Goal: Register for event/course

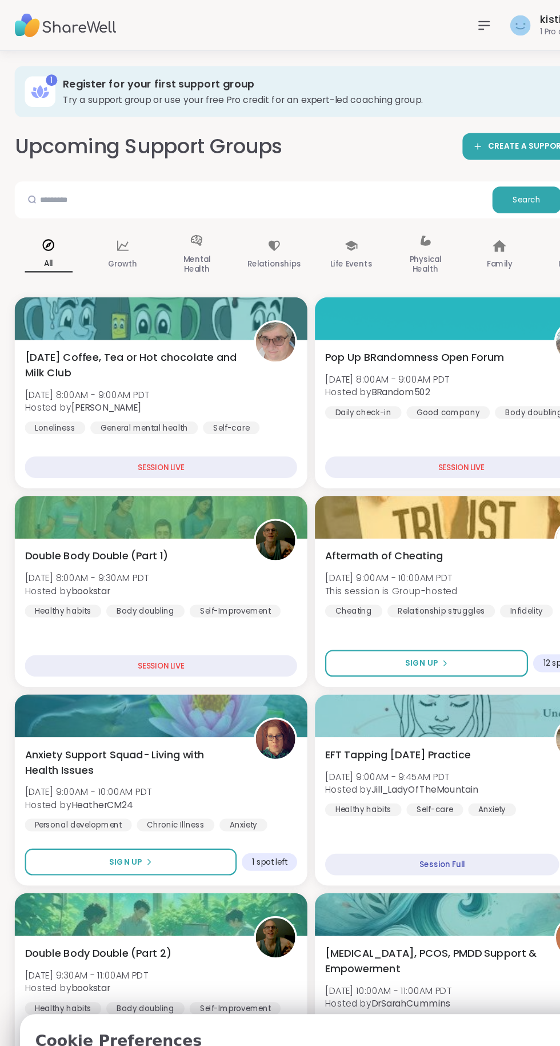
click at [434, 22] on icon at bounding box center [435, 22] width 9 height 7
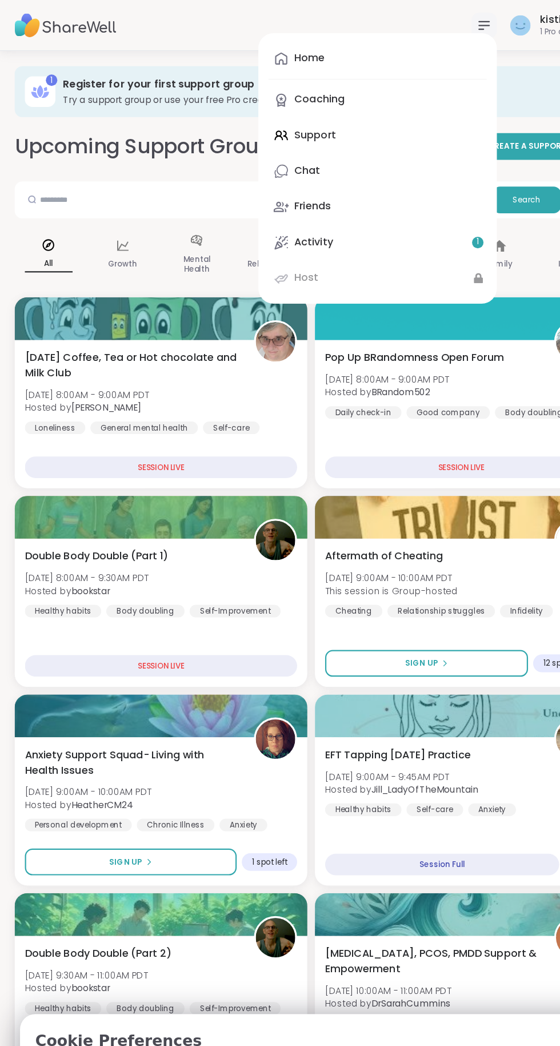
click at [94, 230] on div "Growth" at bounding box center [111, 229] width 61 height 57
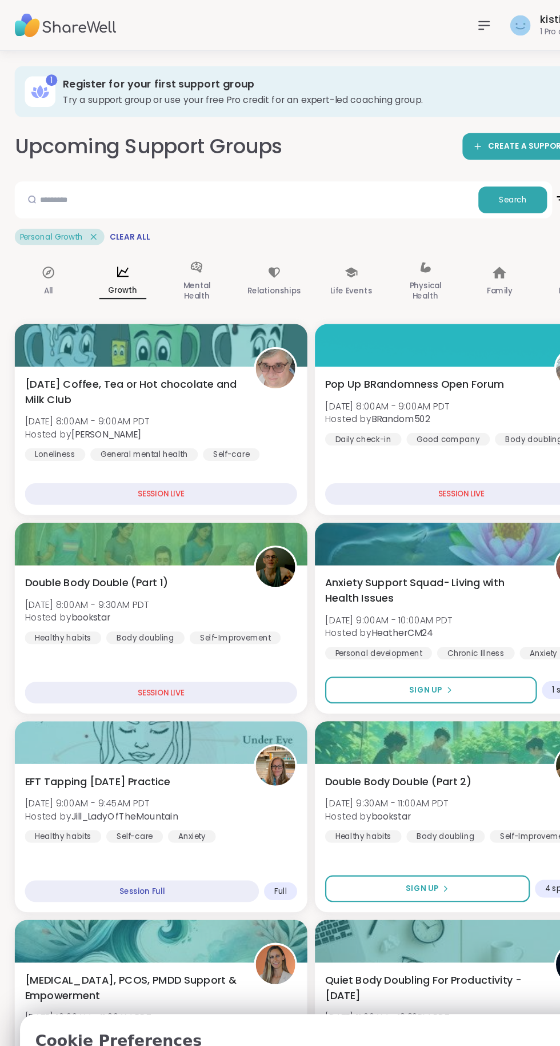
click at [237, 256] on p "Relationships" at bounding box center [247, 261] width 48 height 14
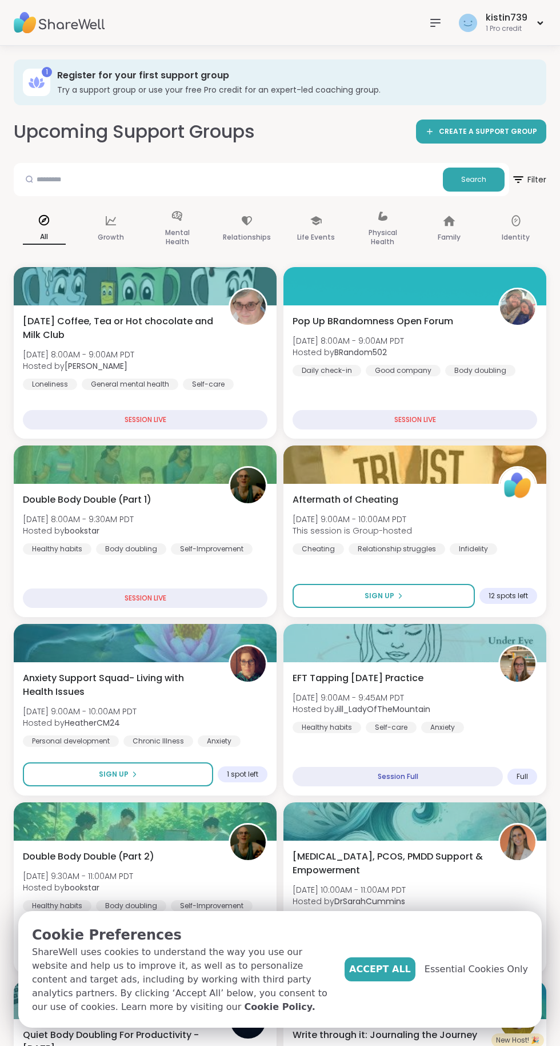
click at [78, 85] on h3 "Try a support group or use your free Pro credit for an expert-led coaching grou…" at bounding box center [293, 89] width 473 height 11
click at [147, 87] on h3 "Try a support group or use your free Pro credit for an expert-led coaching grou…" at bounding box center [293, 89] width 473 height 11
click at [82, 78] on h3 "Register for your first support group" at bounding box center [293, 75] width 473 height 13
click at [509, 63] on div "1 Register for your first support group Try a support group or use your free Pr…" at bounding box center [280, 82] width 533 height 46
click at [520, 86] on h3 "Try a support group or use your free Pro credit for an expert-led coaching grou…" at bounding box center [293, 89] width 473 height 11
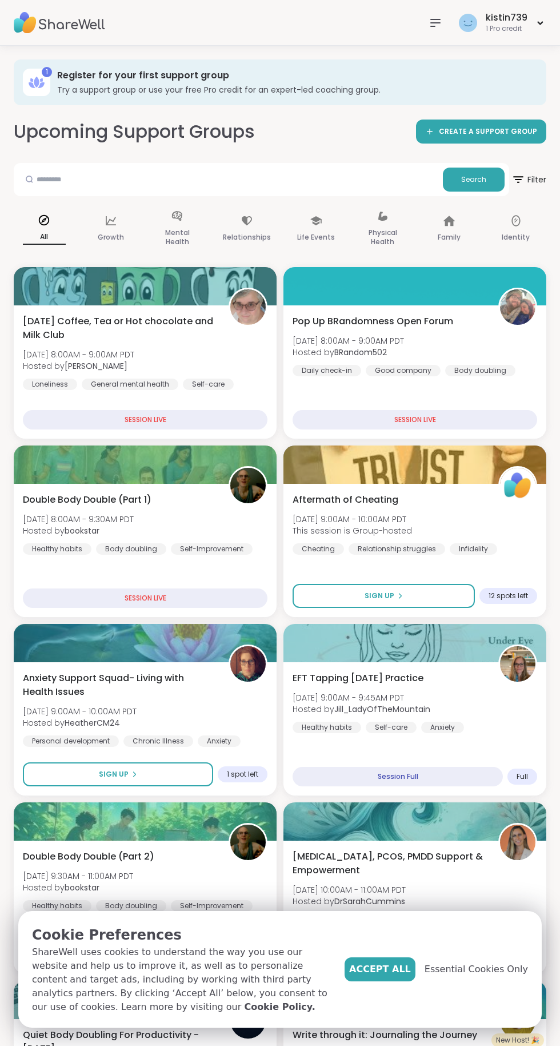
click at [517, 176] on icon at bounding box center [518, 179] width 10 height 7
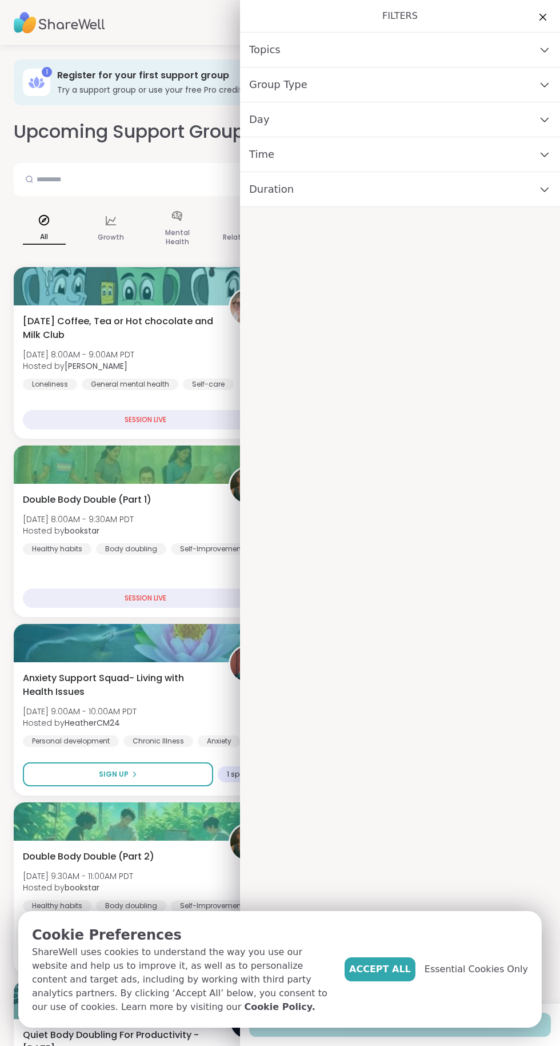
click at [544, 154] on icon at bounding box center [545, 154] width 13 height 8
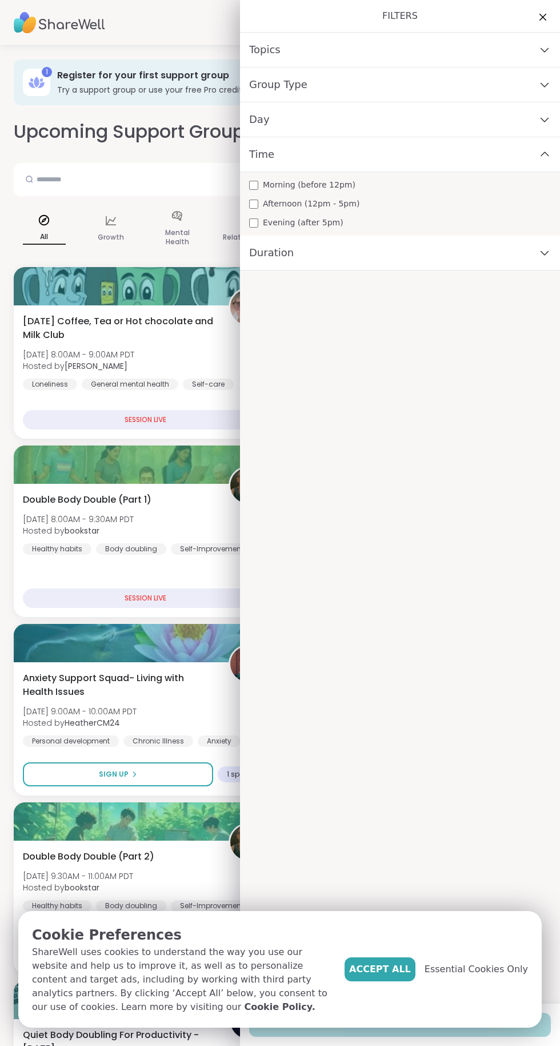
click at [258, 154] on span "Time" at bounding box center [261, 154] width 25 height 16
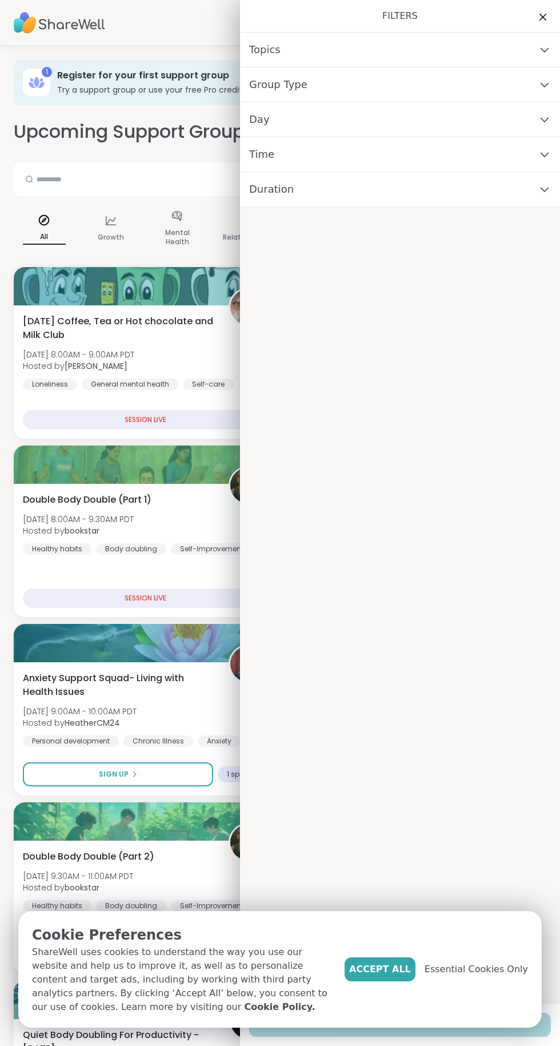
click at [253, 140] on div "Time" at bounding box center [400, 154] width 320 height 35
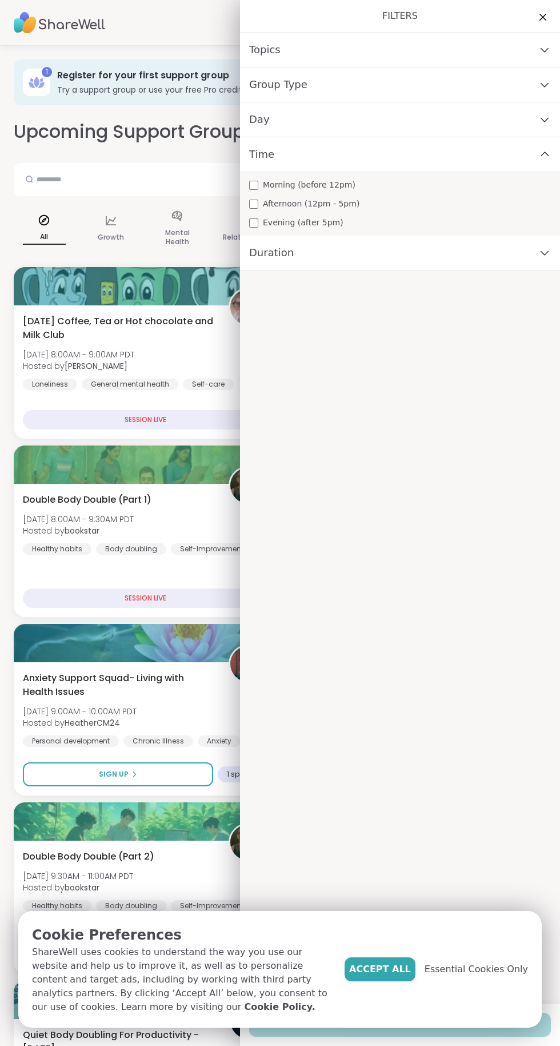
click at [269, 165] on div "Time" at bounding box center [400, 154] width 320 height 35
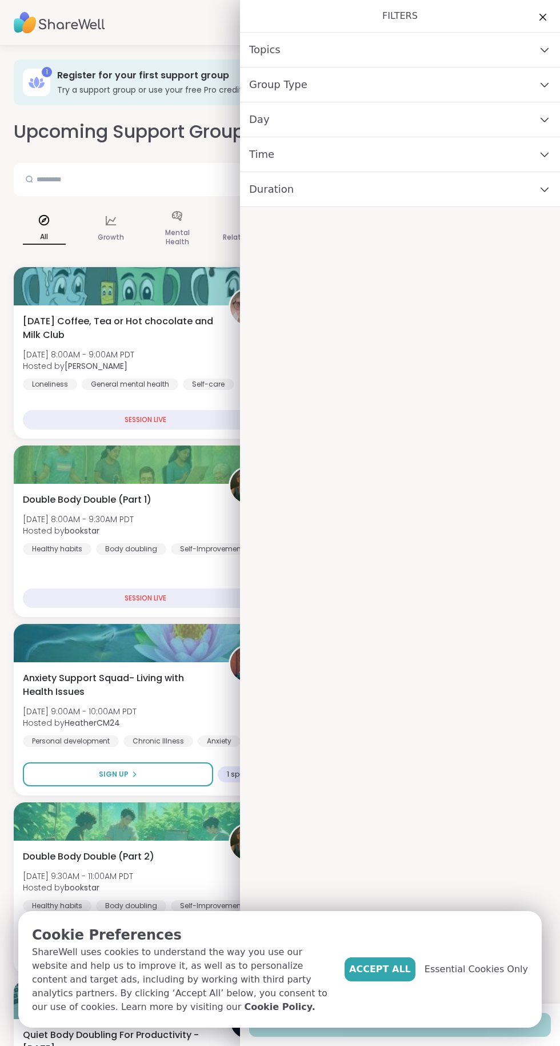
click at [269, 136] on div "Day" at bounding box center [400, 119] width 320 height 35
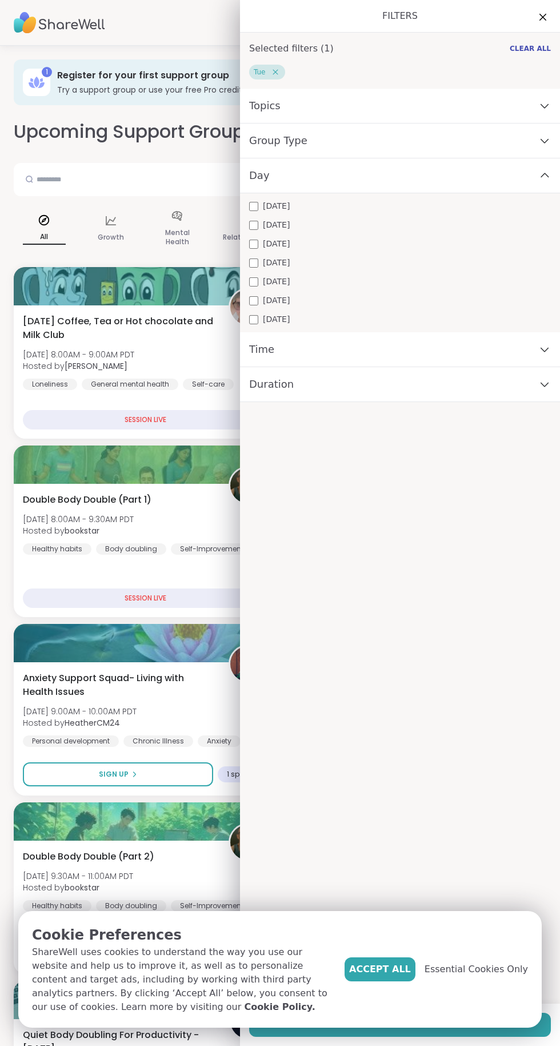
click at [246, 220] on div "Monday Tuesday Wednesday Thursday Friday Saturday Sunday" at bounding box center [400, 262] width 320 height 139
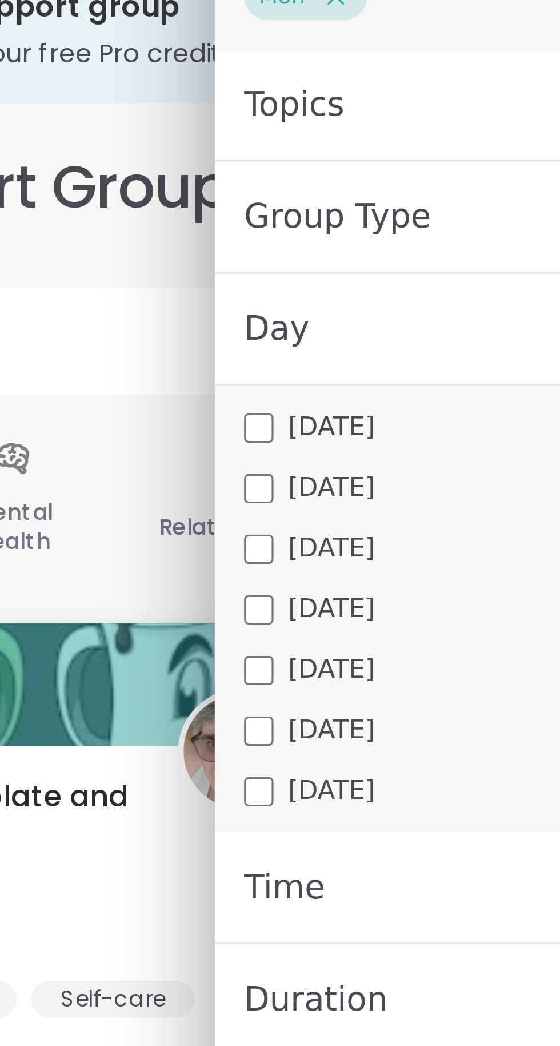
click at [267, 356] on span "Time" at bounding box center [261, 349] width 25 height 16
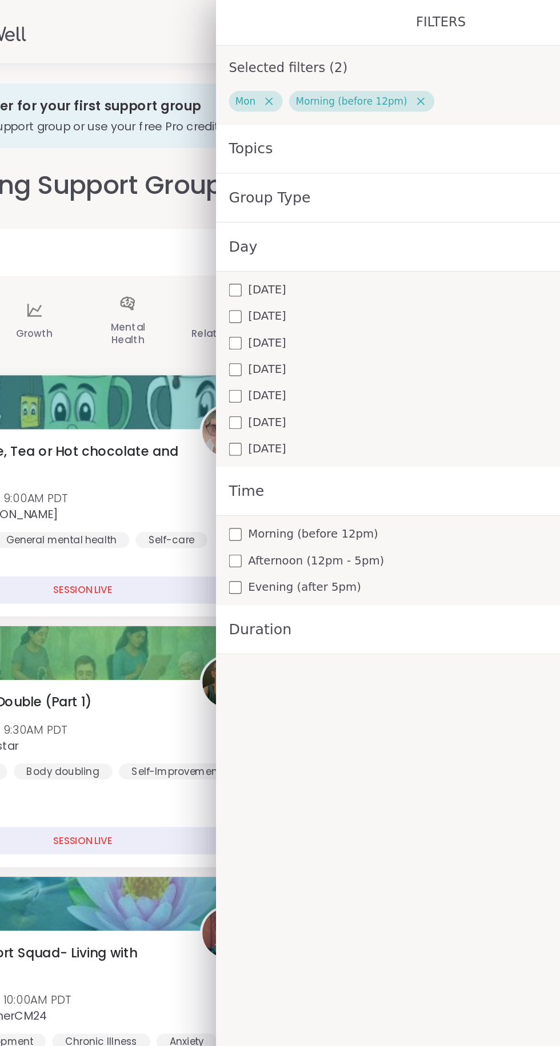
scroll to position [86, 0]
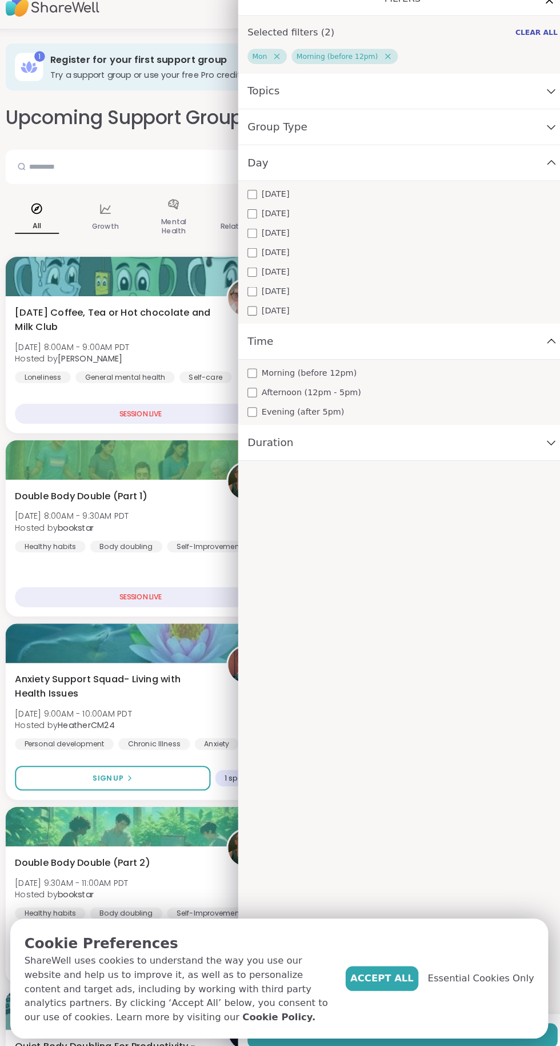
click at [387, 974] on span "Accept All" at bounding box center [380, 969] width 62 height 14
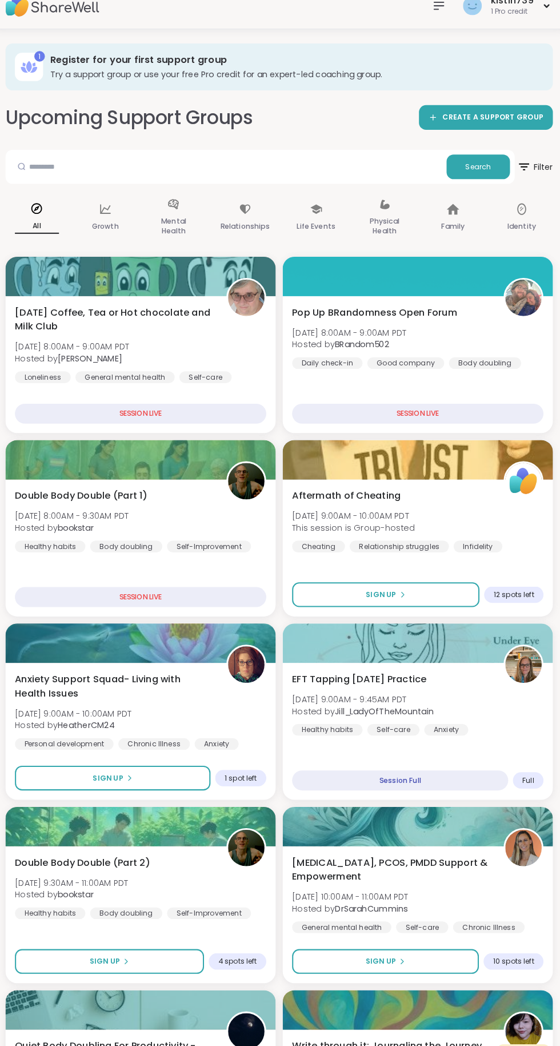
click at [524, 179] on icon at bounding box center [519, 180] width 14 height 14
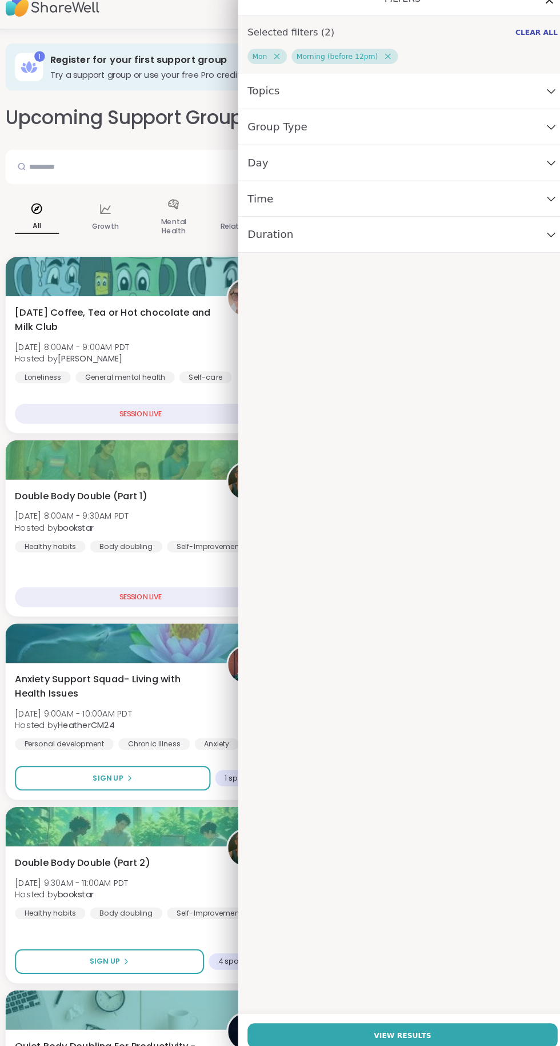
click at [244, 228] on div "Duration" at bounding box center [400, 245] width 320 height 35
click at [293, 200] on div "Time" at bounding box center [400, 210] width 320 height 35
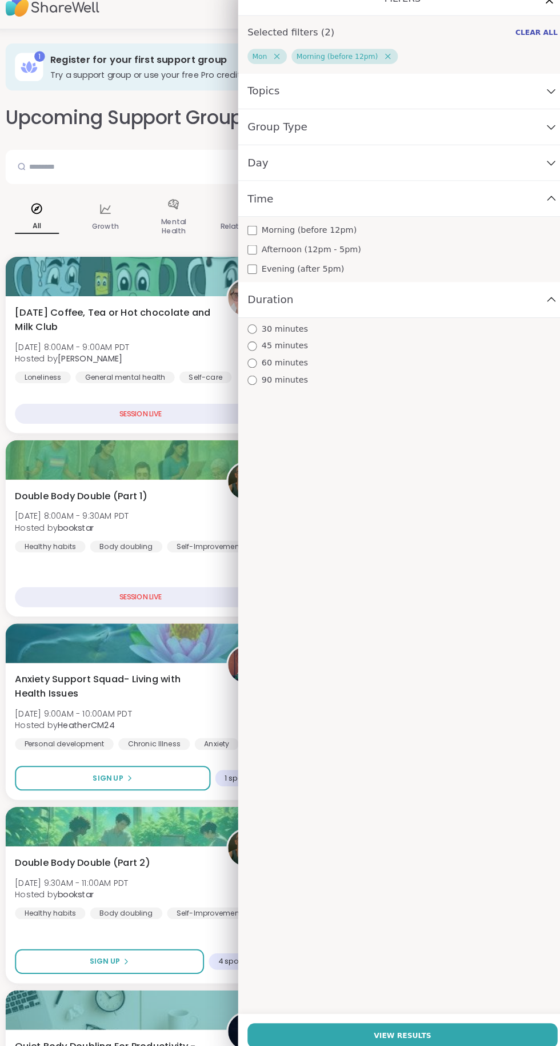
click at [259, 172] on span "Day" at bounding box center [259, 176] width 21 height 16
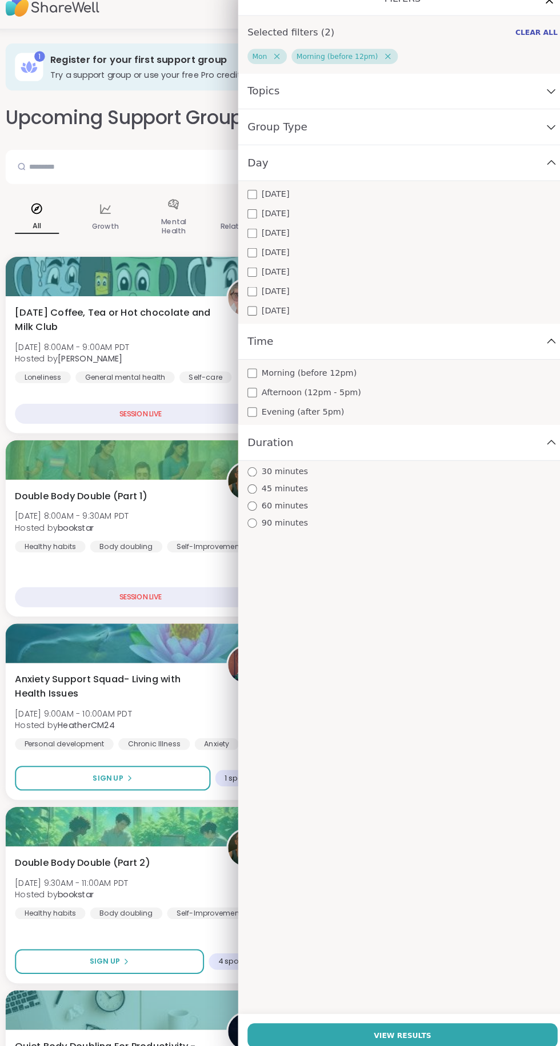
click at [294, 1023] on button "View Results" at bounding box center [400, 1025] width 302 height 24
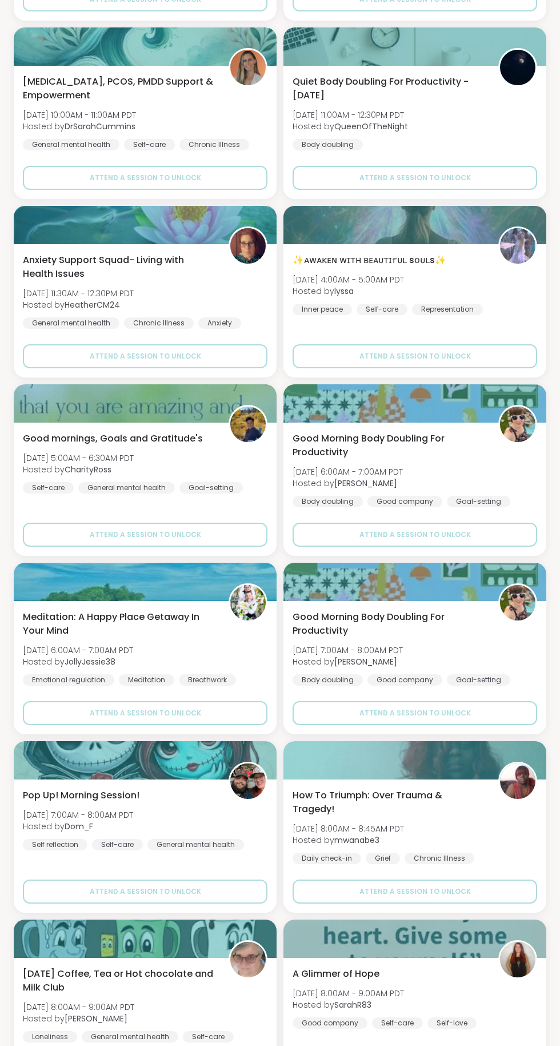
scroll to position [2416, 0]
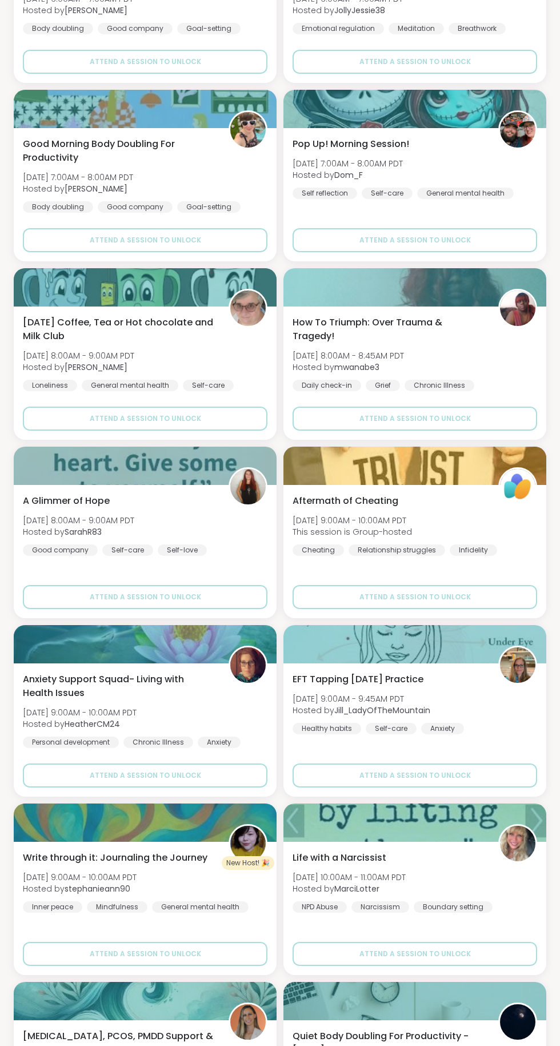
scroll to position [0, 0]
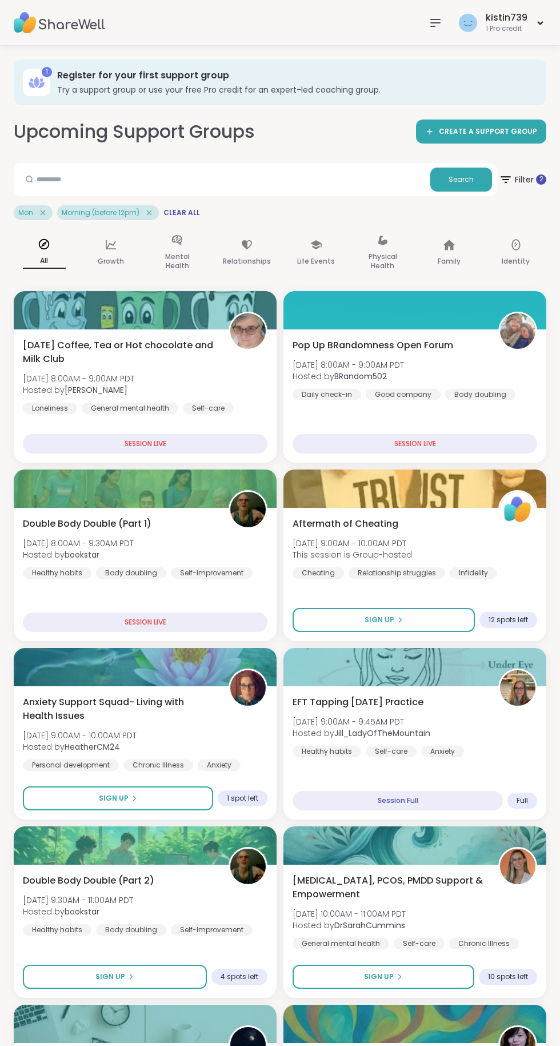
click at [519, 184] on span "Filter 2" at bounding box center [522, 179] width 47 height 27
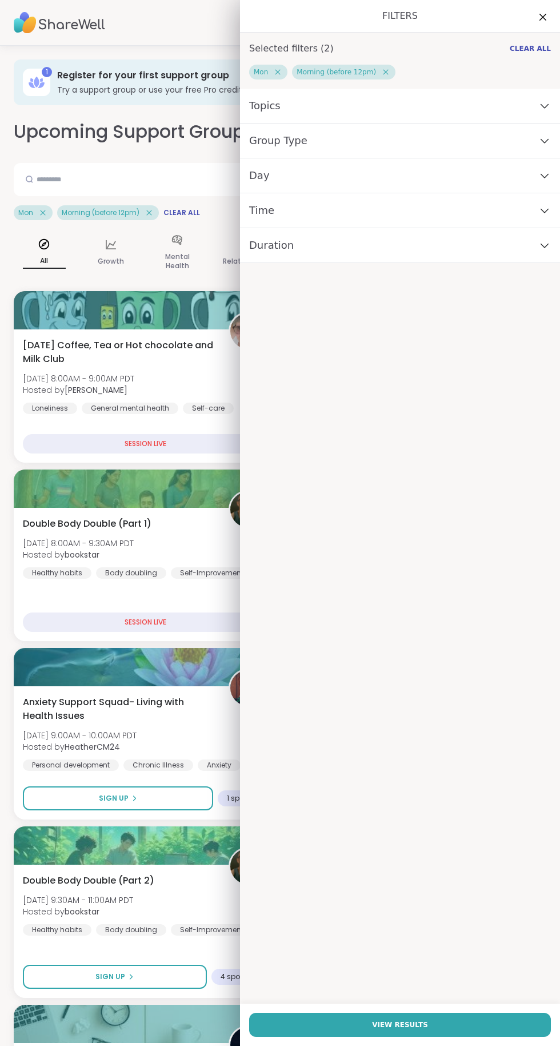
click at [261, 137] on span "Group Type" at bounding box center [278, 141] width 58 height 16
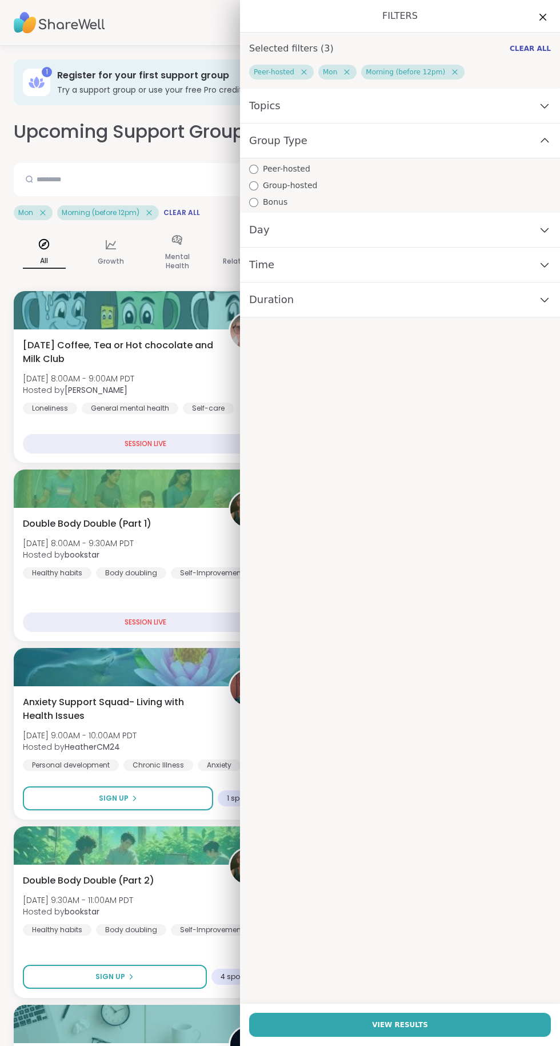
click at [269, 106] on span "Topics" at bounding box center [264, 106] width 31 height 16
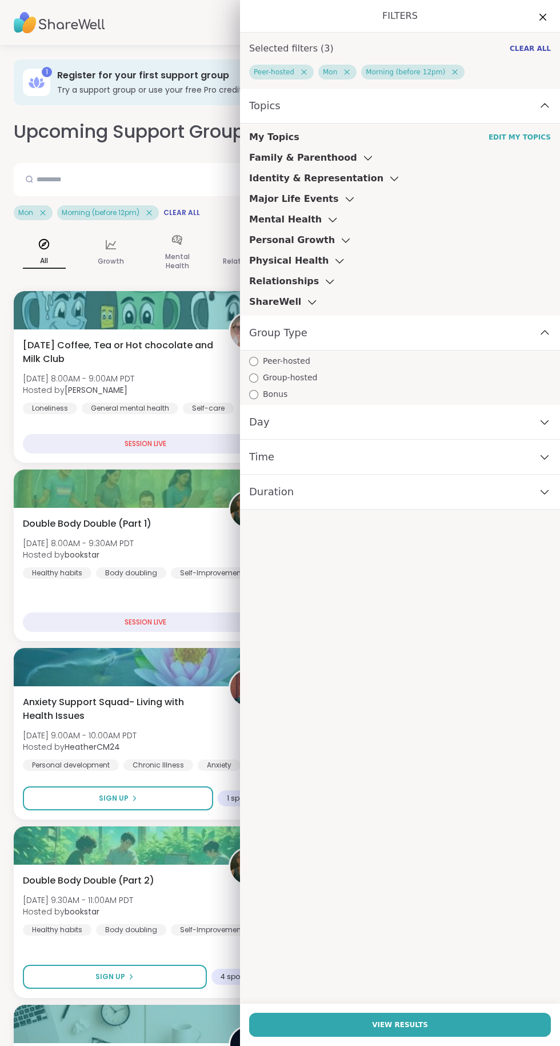
click at [329, 172] on h3 "Identity & Representation" at bounding box center [316, 179] width 134 height 14
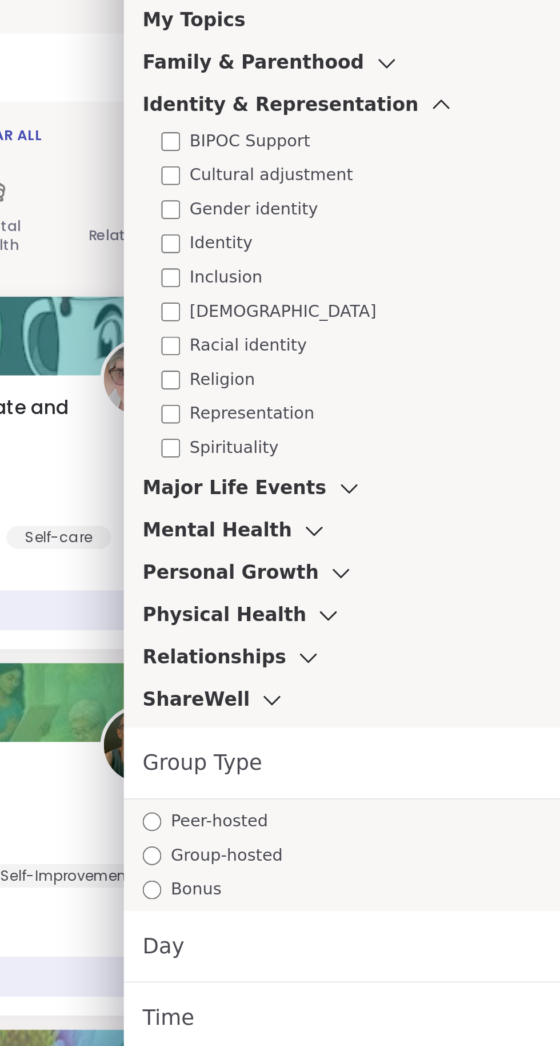
click at [258, 599] on span "Day" at bounding box center [259, 607] width 21 height 16
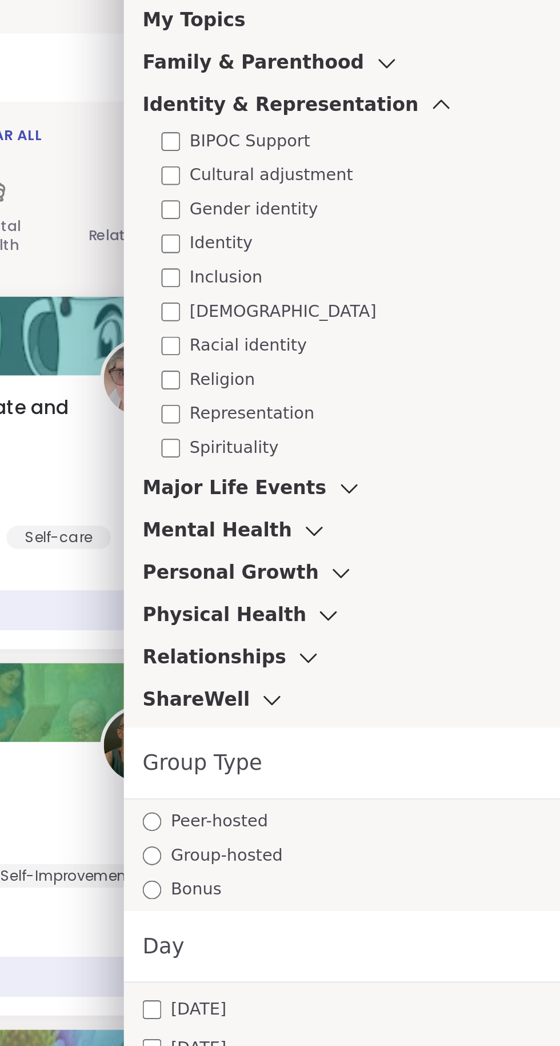
click at [388, 194] on icon at bounding box center [394, 198] width 13 height 8
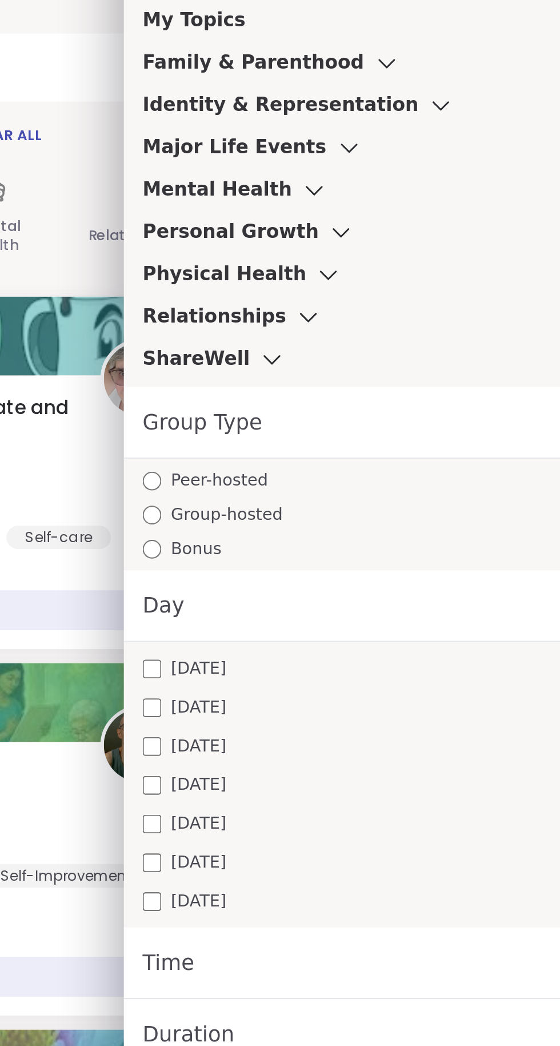
click at [253, 301] on h3 "Relationships" at bounding box center [284, 301] width 70 height 14
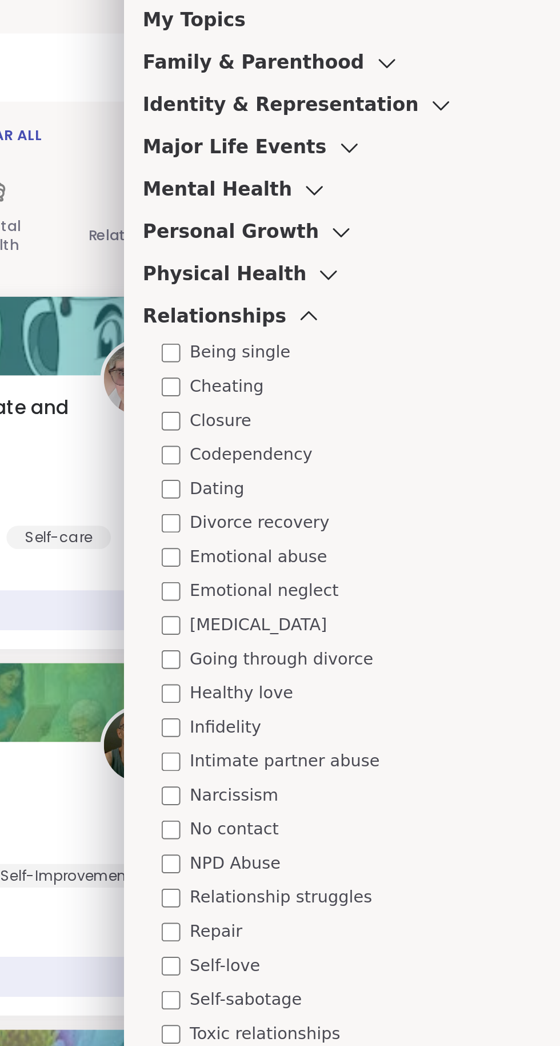
click at [305, 278] on h3 "Physical Health" at bounding box center [288, 280] width 79 height 14
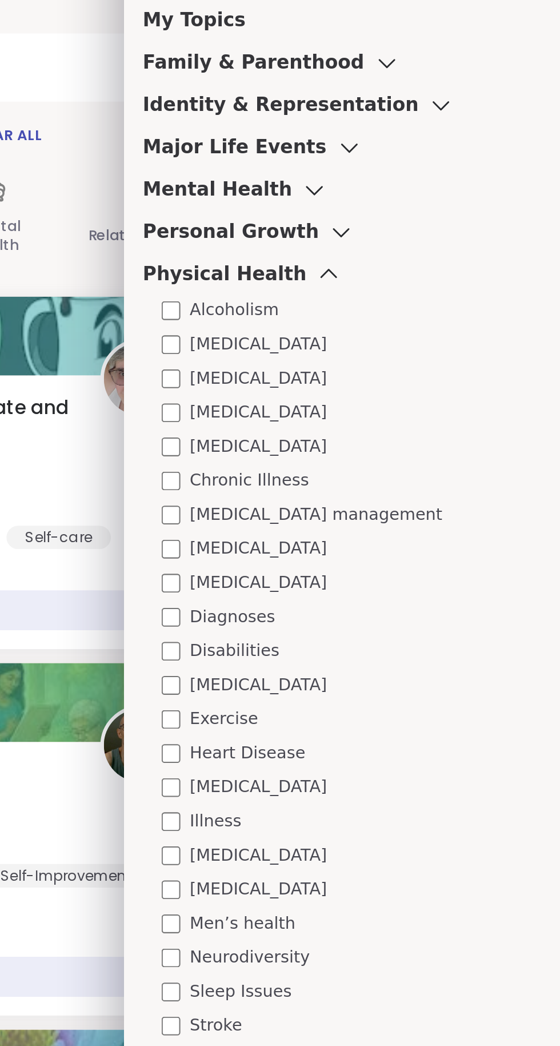
click at [225, 523] on div "Double Body Double (Part 1) Mon, Sep 15 | 8:00AM - 9:30AM PDT Hosted by booksta…" at bounding box center [145, 548] width 245 height 62
